Goal: Find specific page/section: Find specific page/section

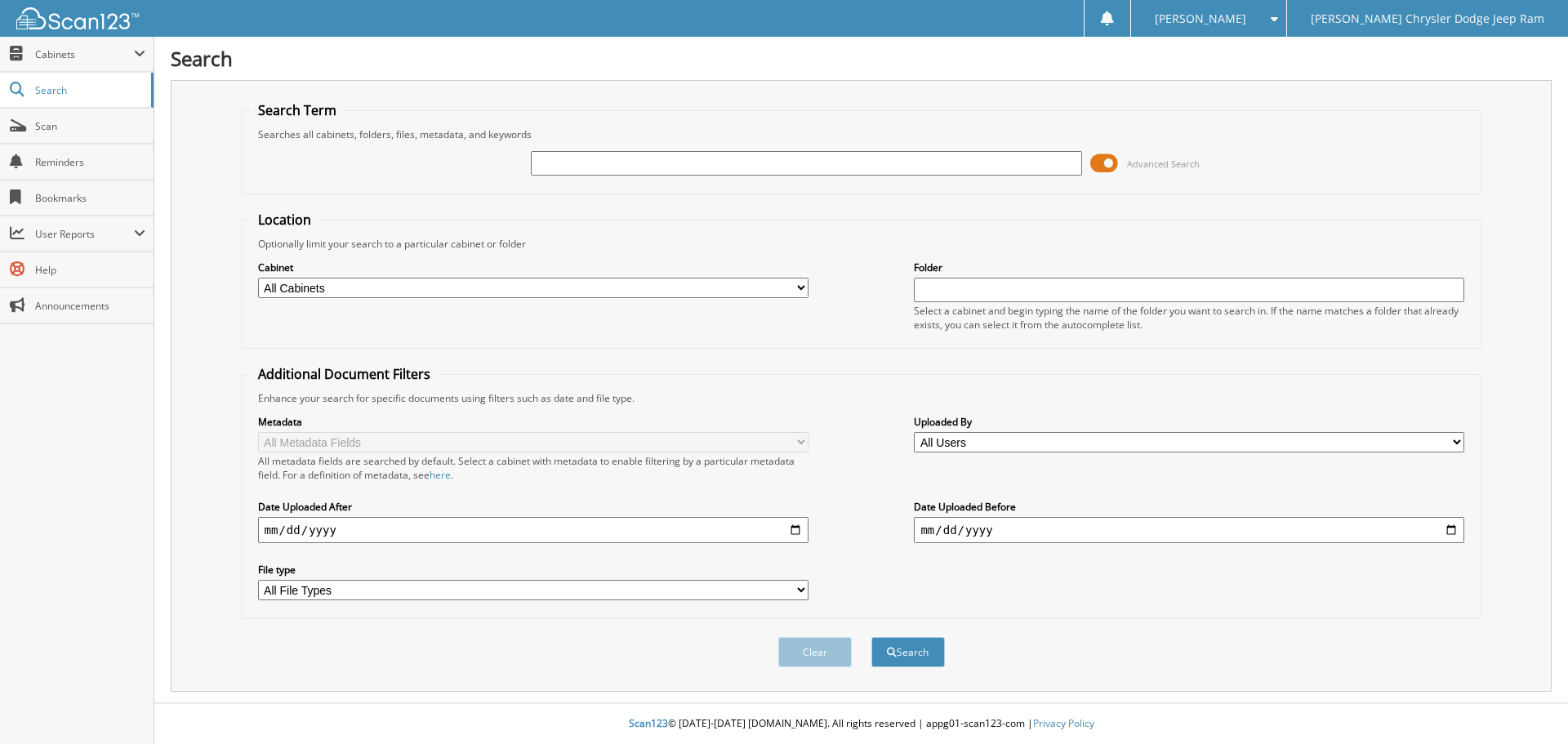
click at [1015, 164] on input "text" at bounding box center [806, 163] width 551 height 25
type input "527971"
click at [871, 637] on button "Search" at bounding box center [908, 652] width 74 height 30
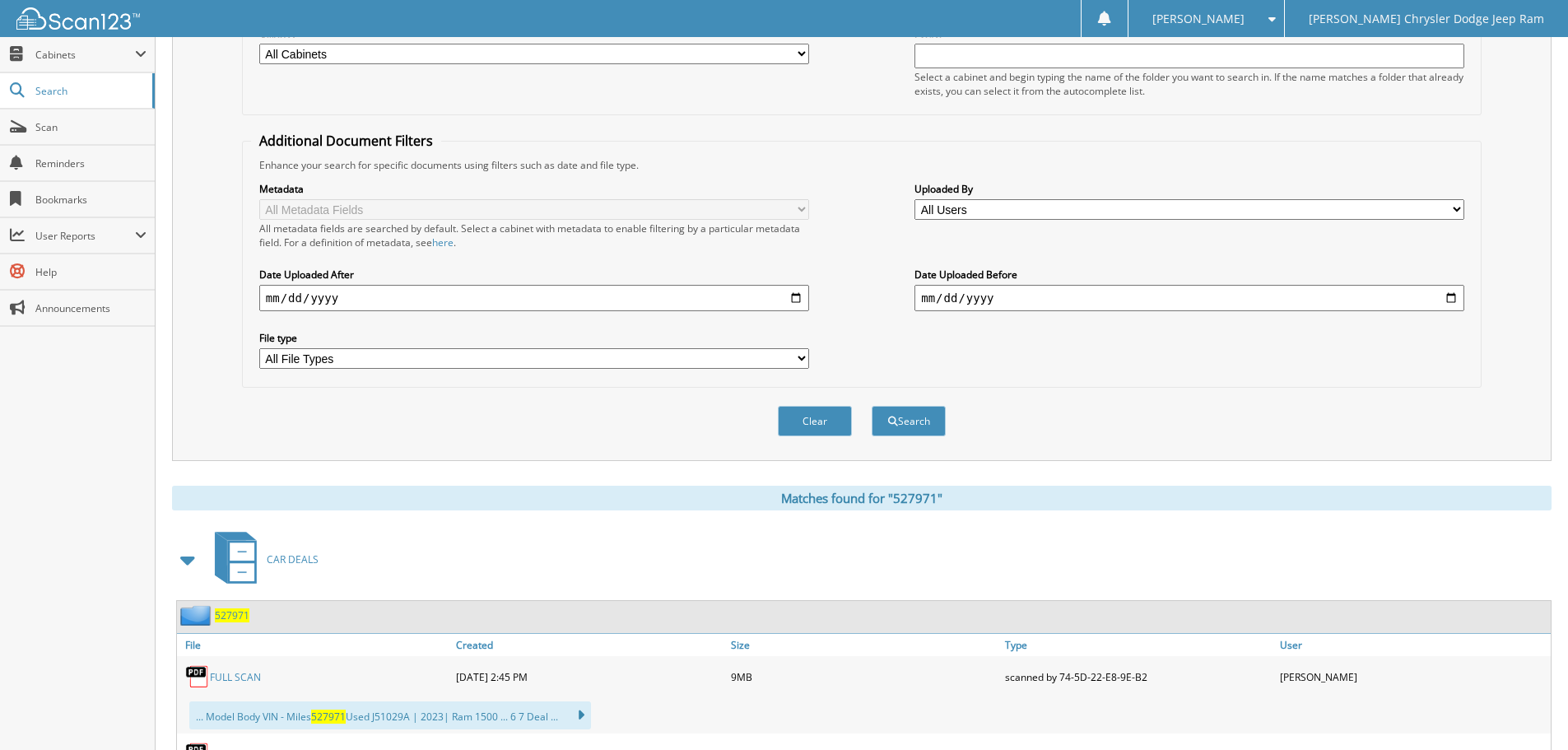
scroll to position [412, 0]
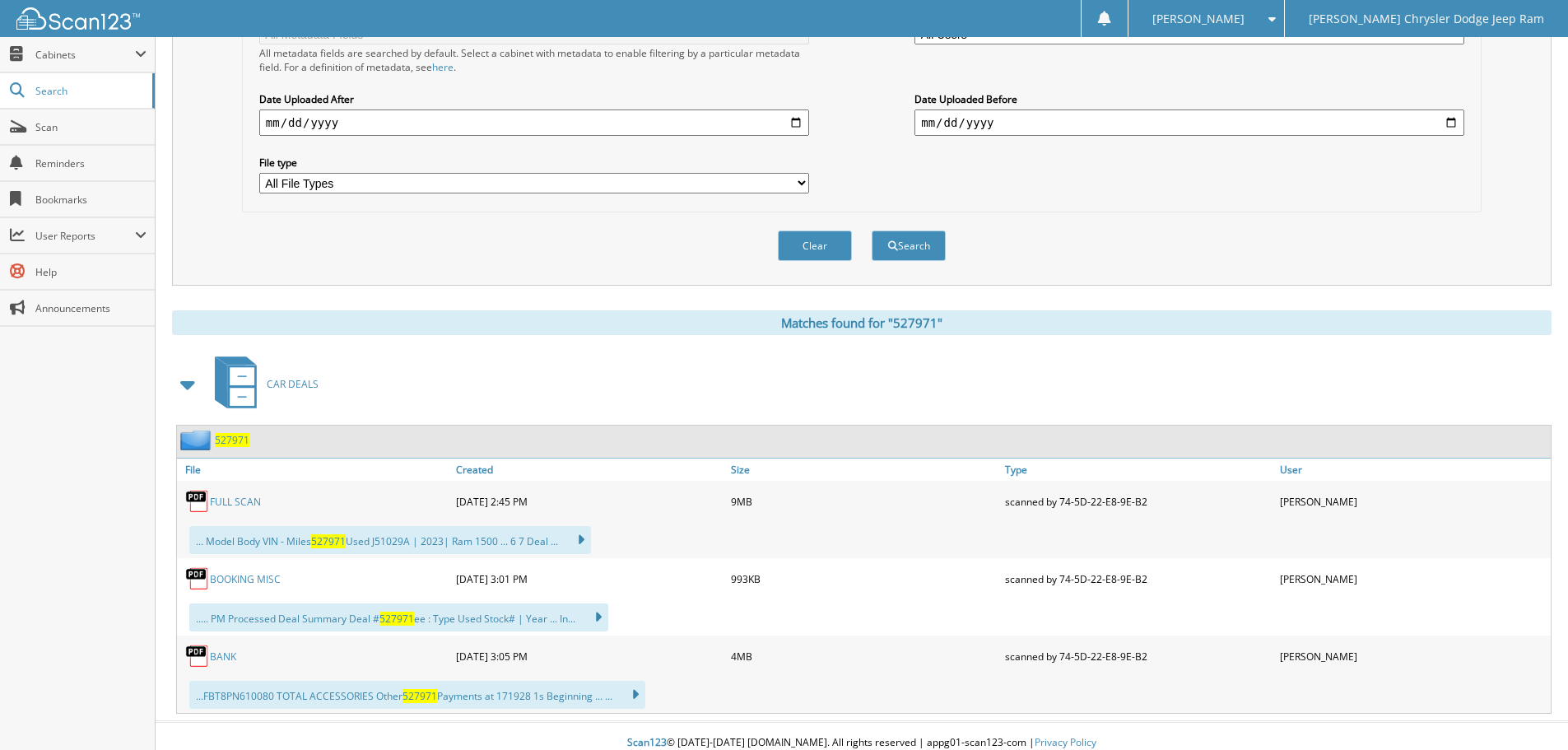
click at [226, 438] on span "527971" at bounding box center [232, 440] width 35 height 14
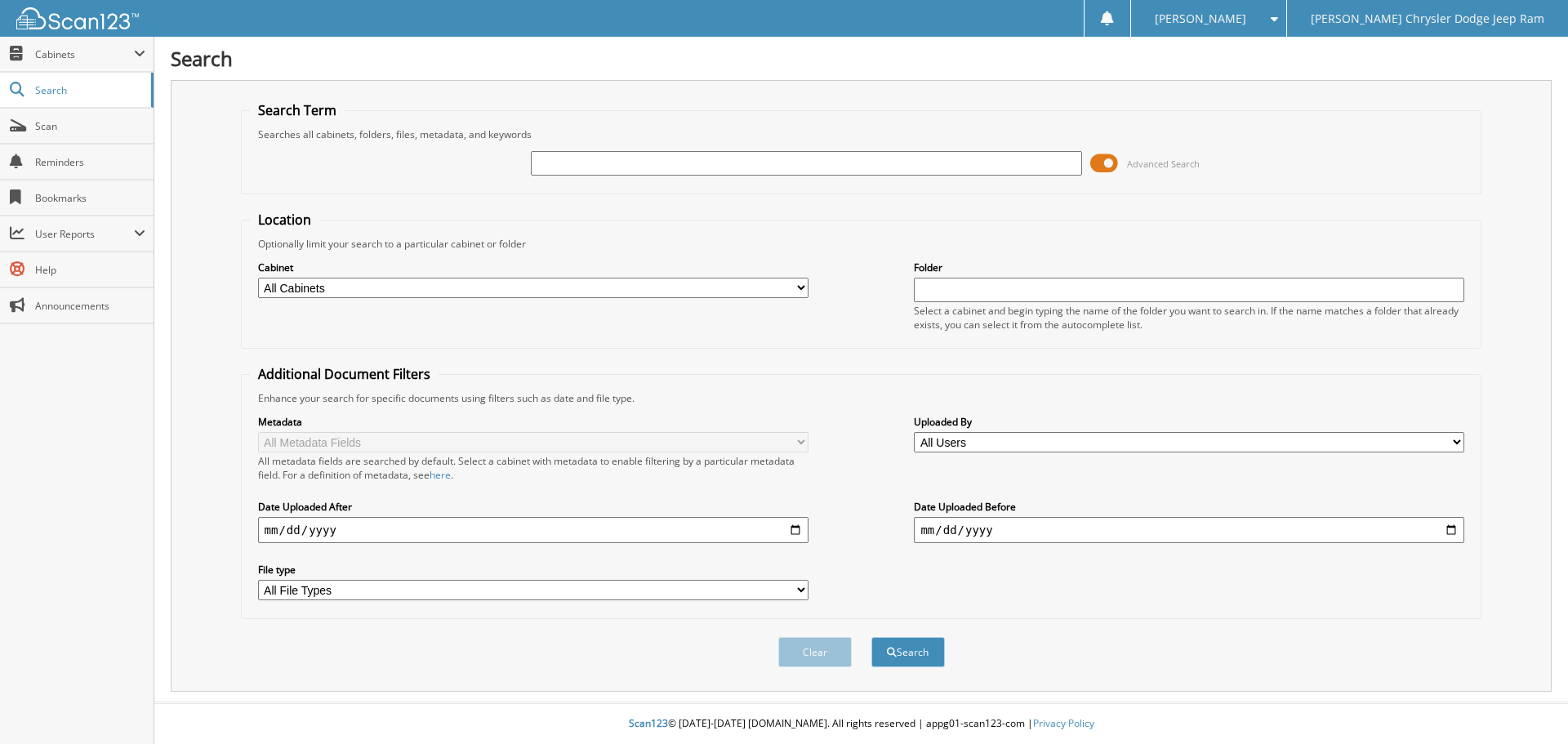
click at [586, 167] on input "text" at bounding box center [806, 163] width 551 height 25
type input "edgar salazar perez"
click at [871, 637] on button "Search" at bounding box center [908, 652] width 74 height 30
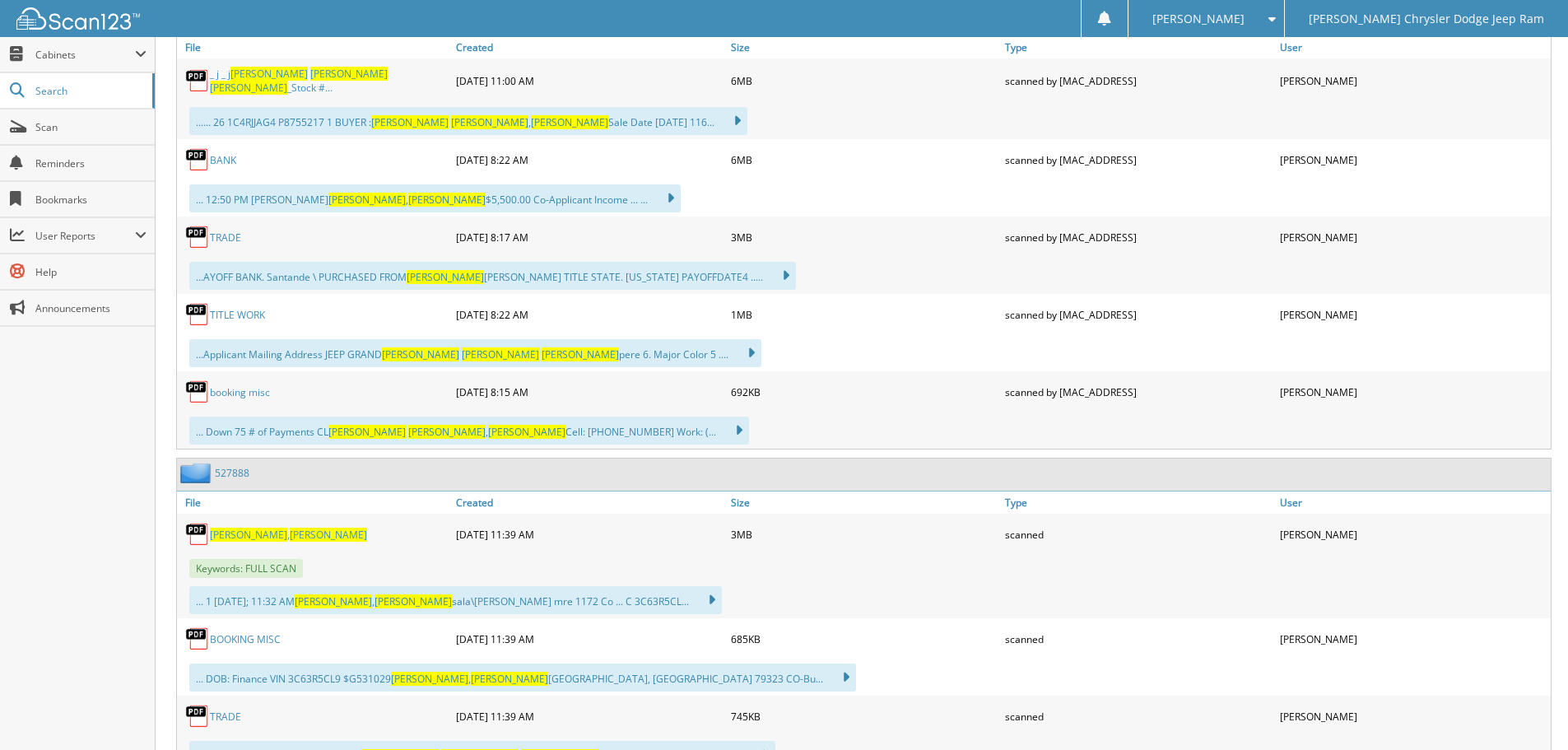
scroll to position [2304, 0]
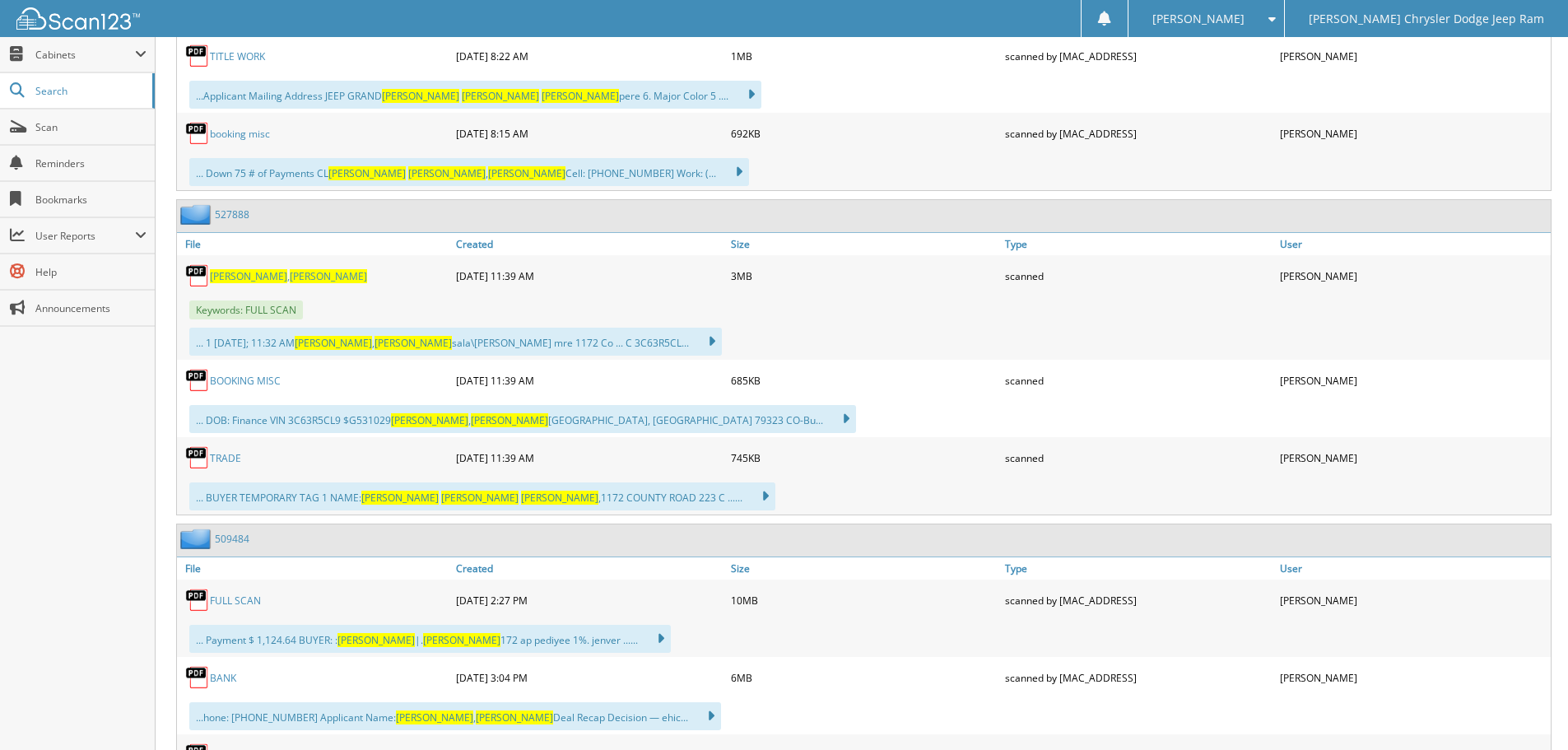
click at [230, 212] on link "527888" at bounding box center [232, 214] width 35 height 14
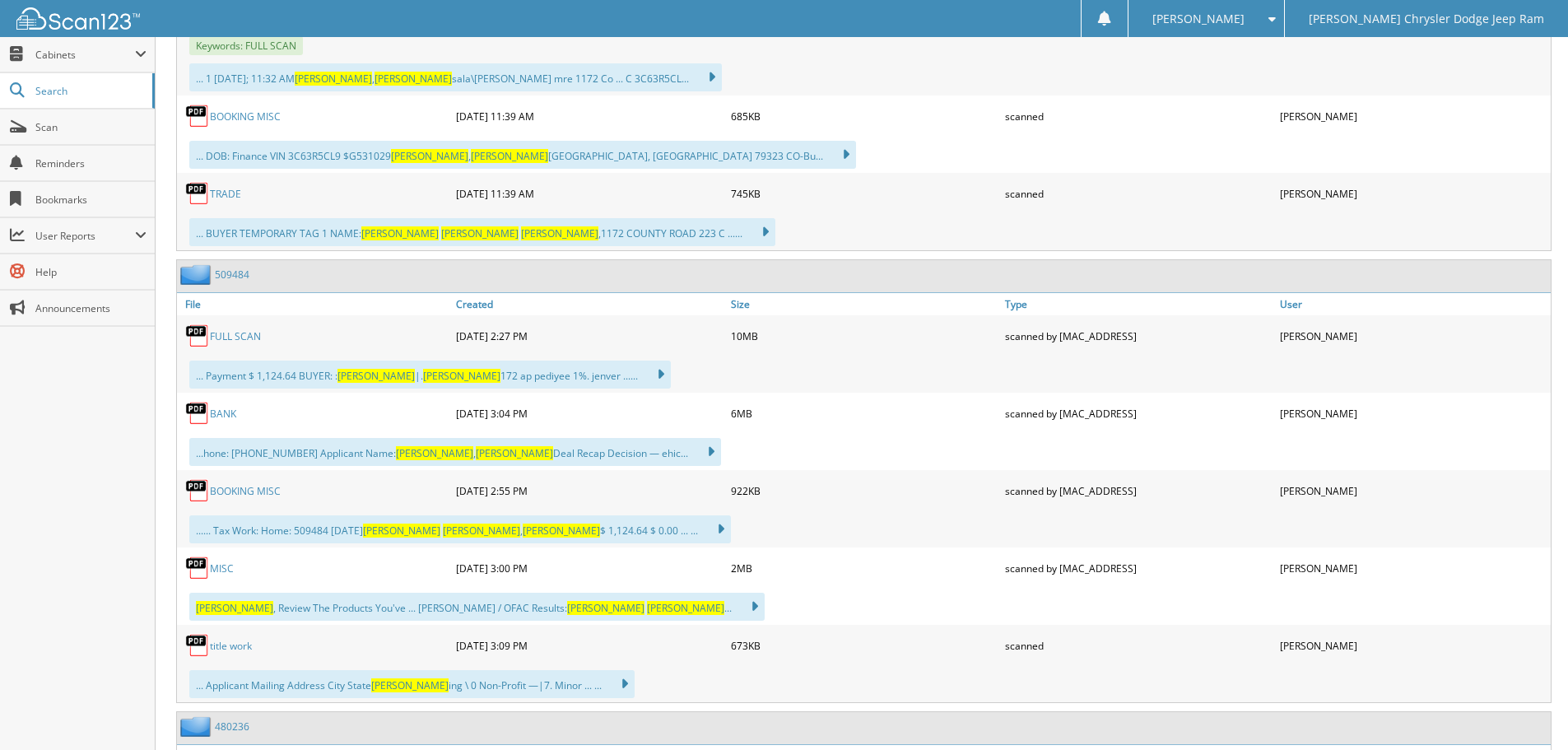
scroll to position [2546, 0]
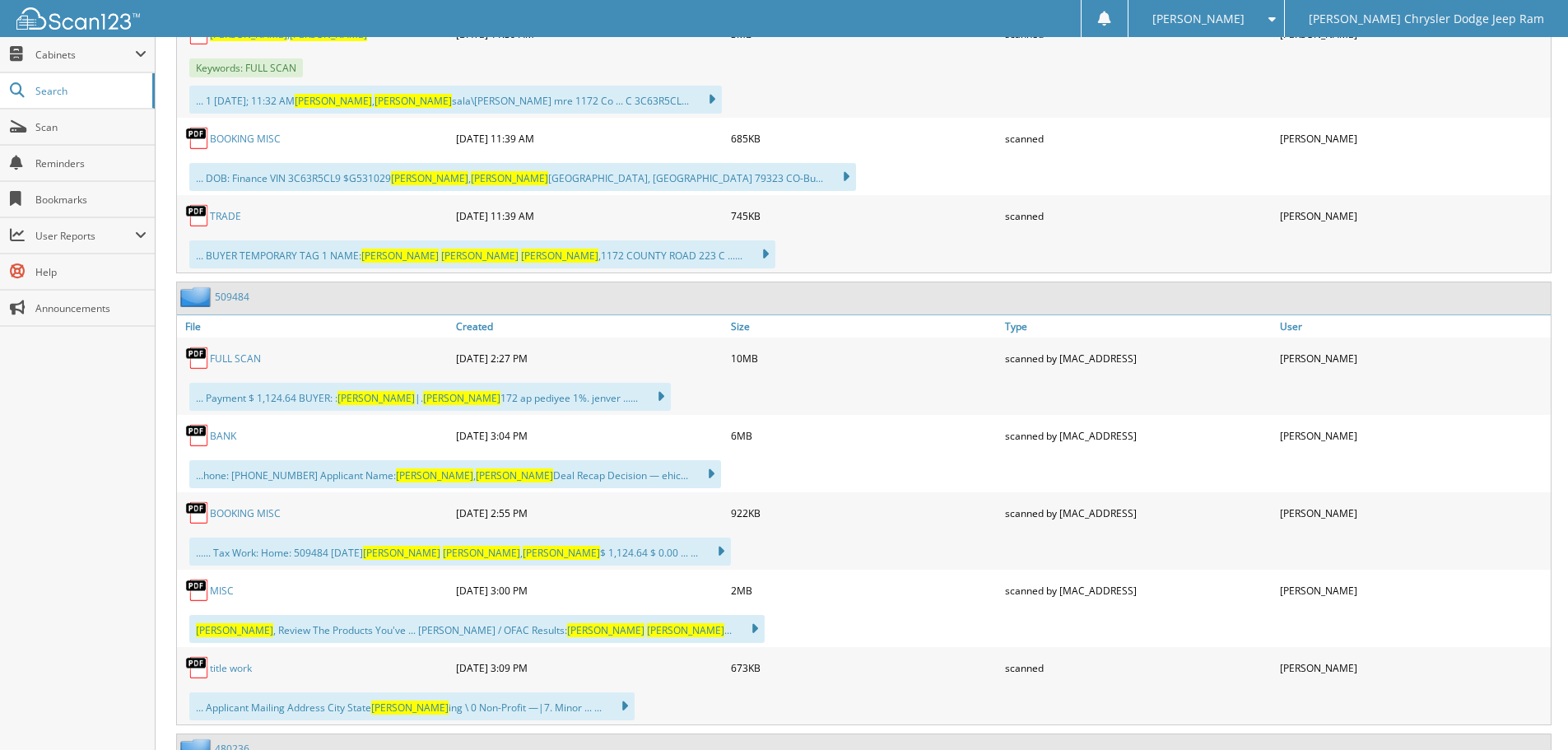
click at [229, 294] on link "509484" at bounding box center [232, 297] width 35 height 14
